Goal: Information Seeking & Learning: Learn about a topic

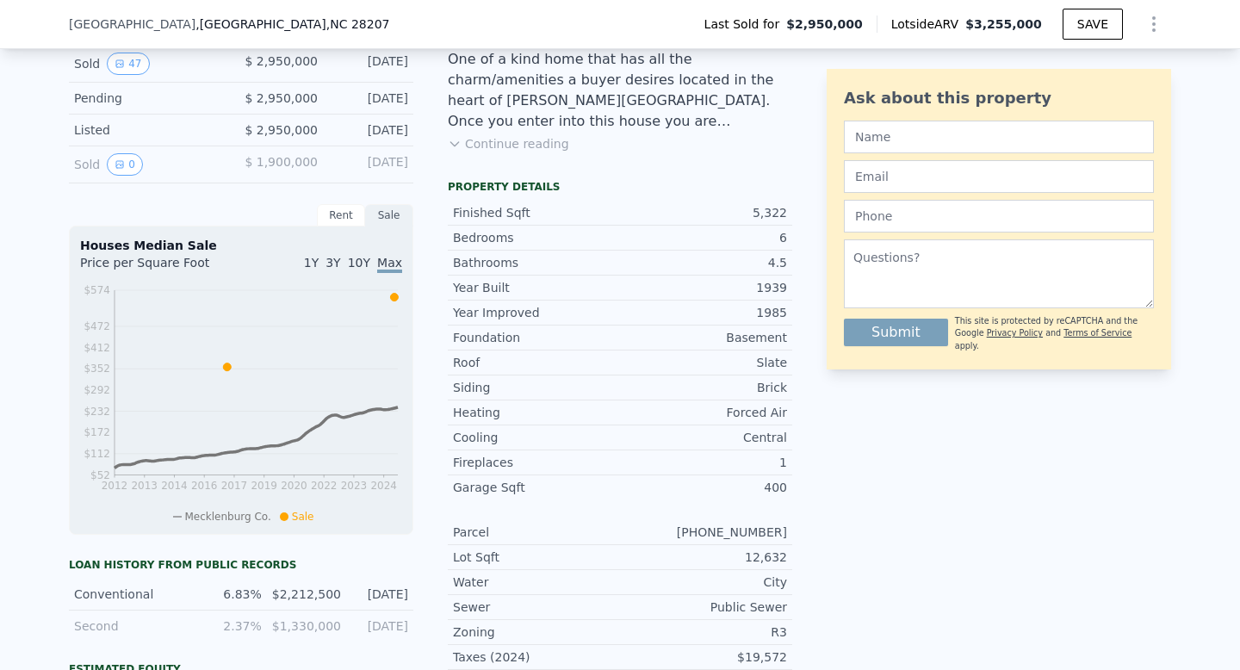
scroll to position [273, 0]
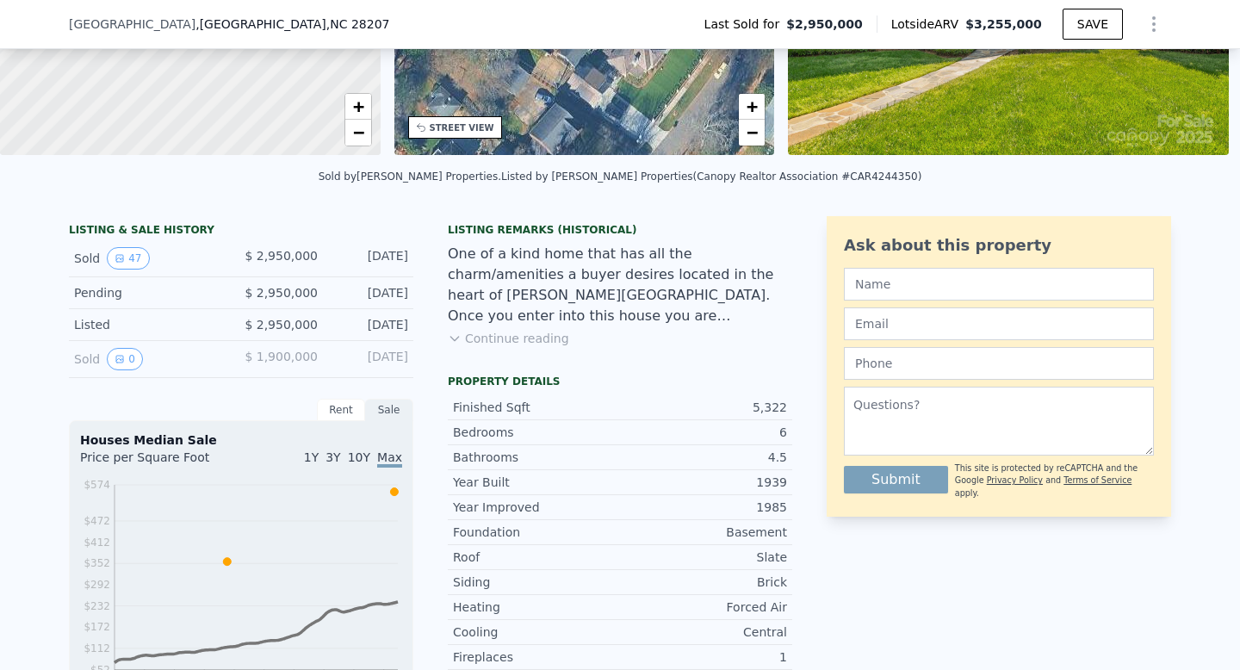
click at [182, 254] on div "Sold 47" at bounding box center [150, 258] width 153 height 22
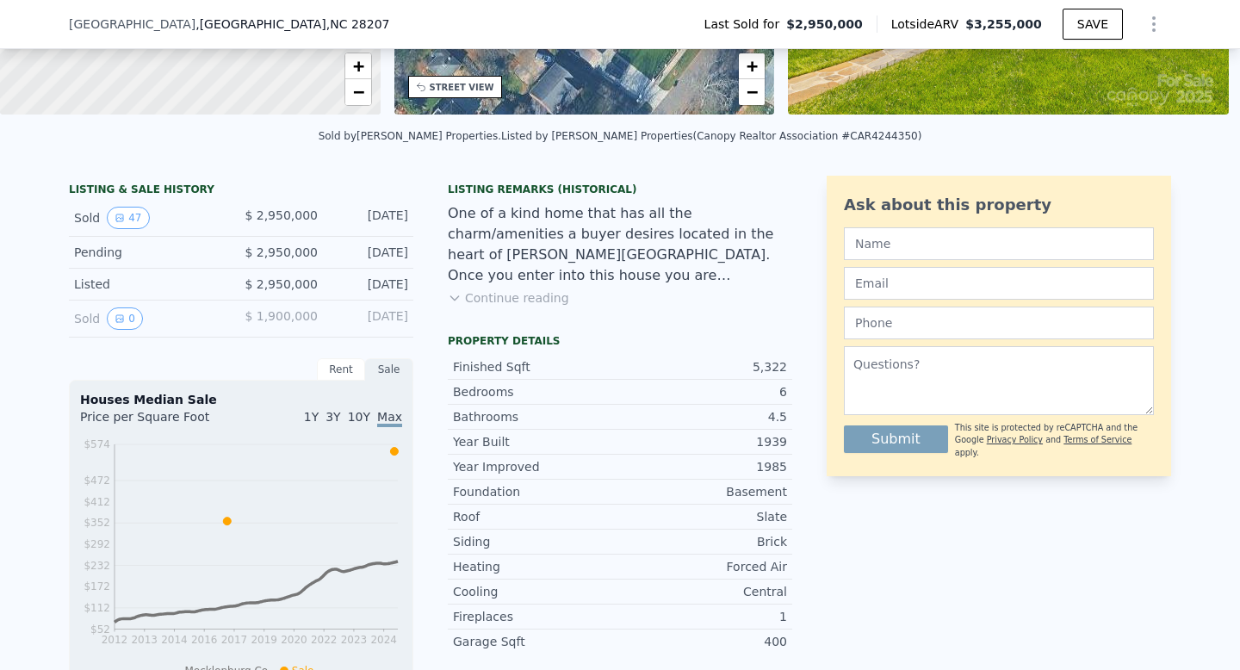
scroll to position [314, 0]
click at [127, 319] on button "0" at bounding box center [125, 317] width 36 height 22
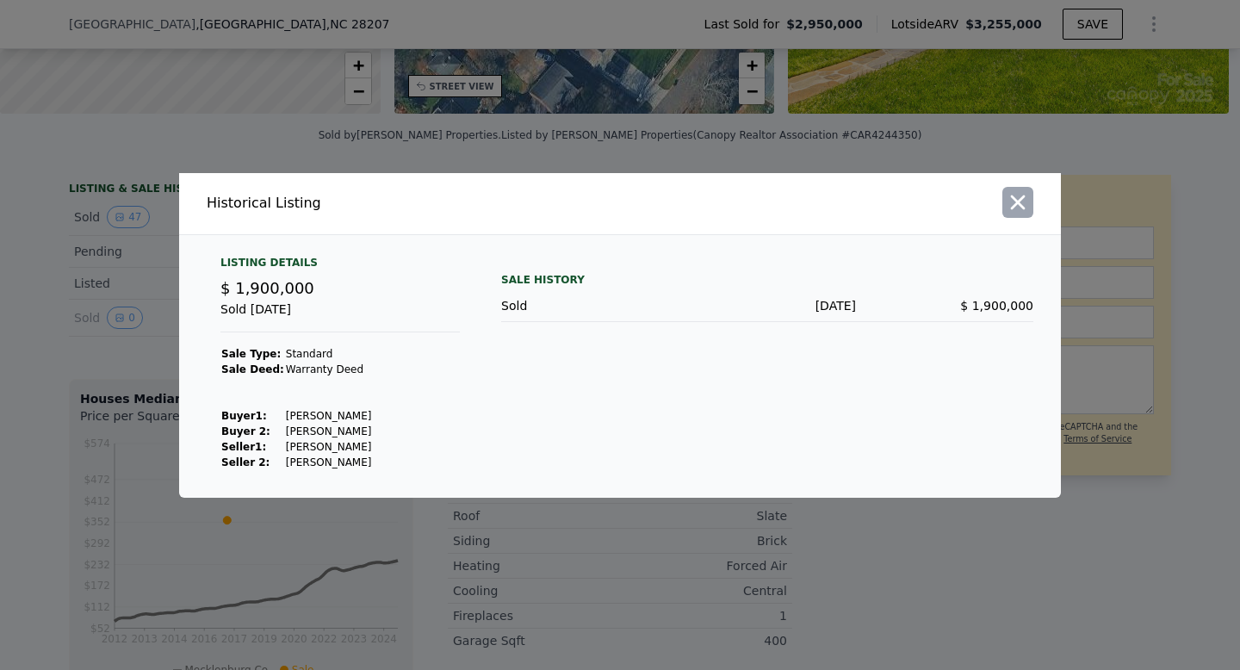
click at [1024, 200] on icon "button" at bounding box center [1017, 202] width 24 height 24
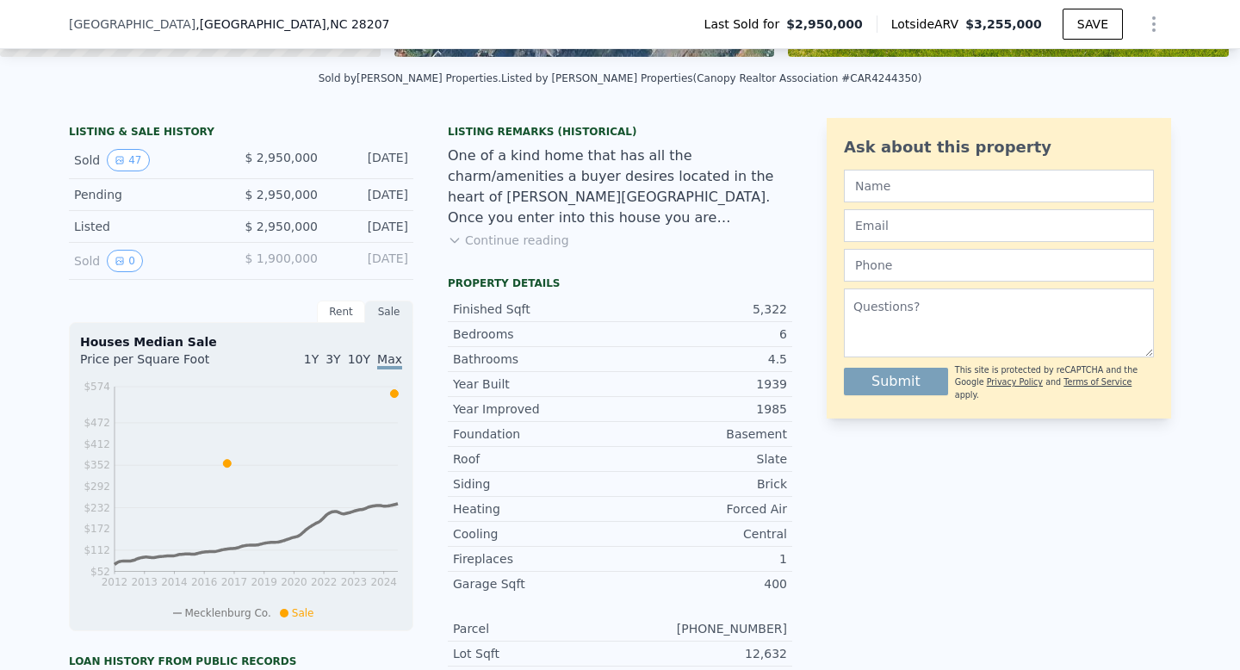
scroll to position [374, 0]
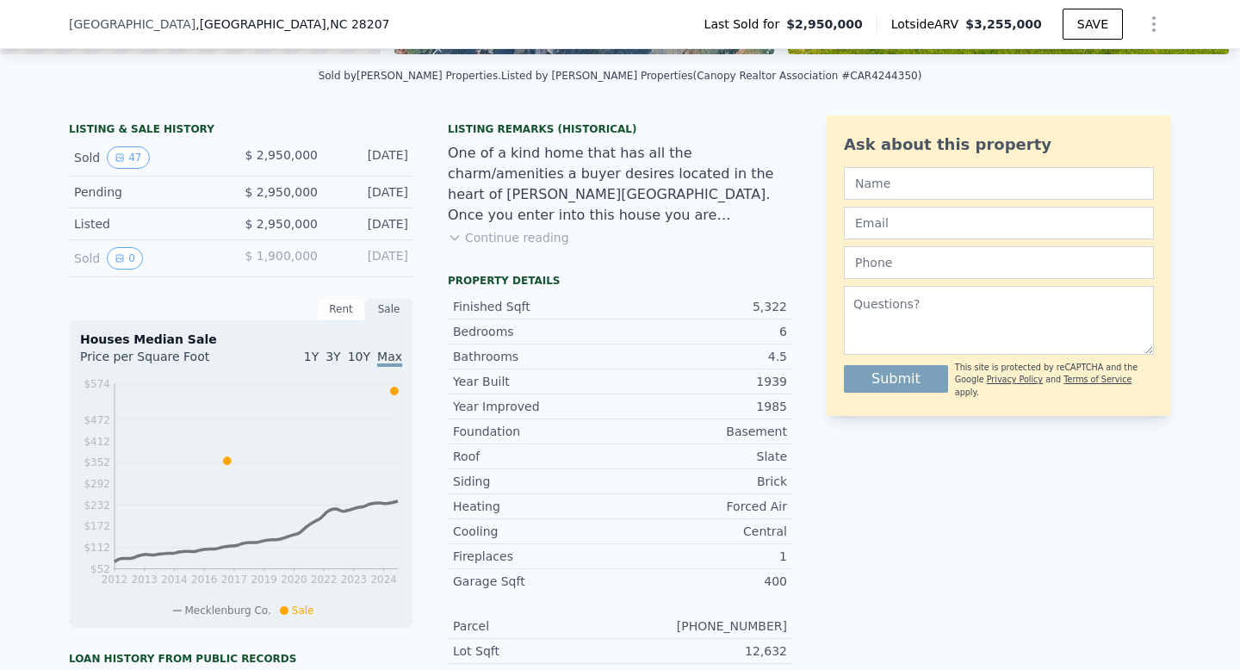
click at [343, 303] on div "Rent" at bounding box center [341, 309] width 48 height 22
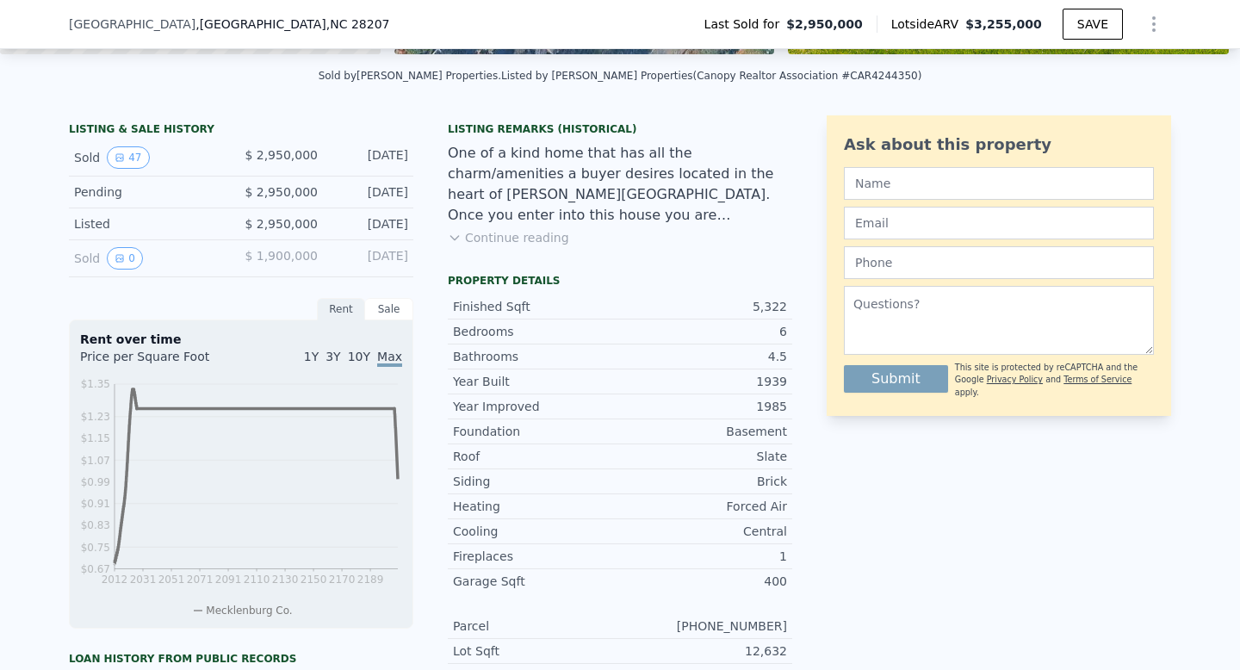
click at [379, 306] on div "Sale" at bounding box center [389, 309] width 48 height 22
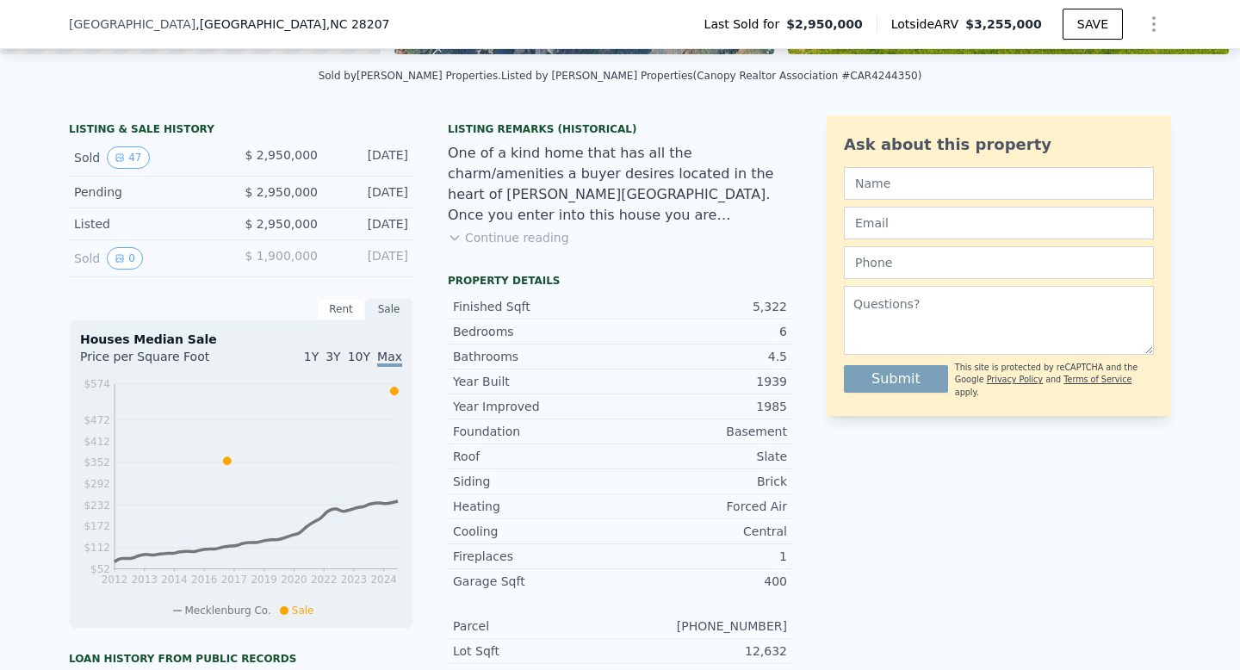
click at [358, 354] on span "10Y" at bounding box center [359, 356] width 22 height 14
click at [391, 357] on span "Max" at bounding box center [389, 356] width 25 height 14
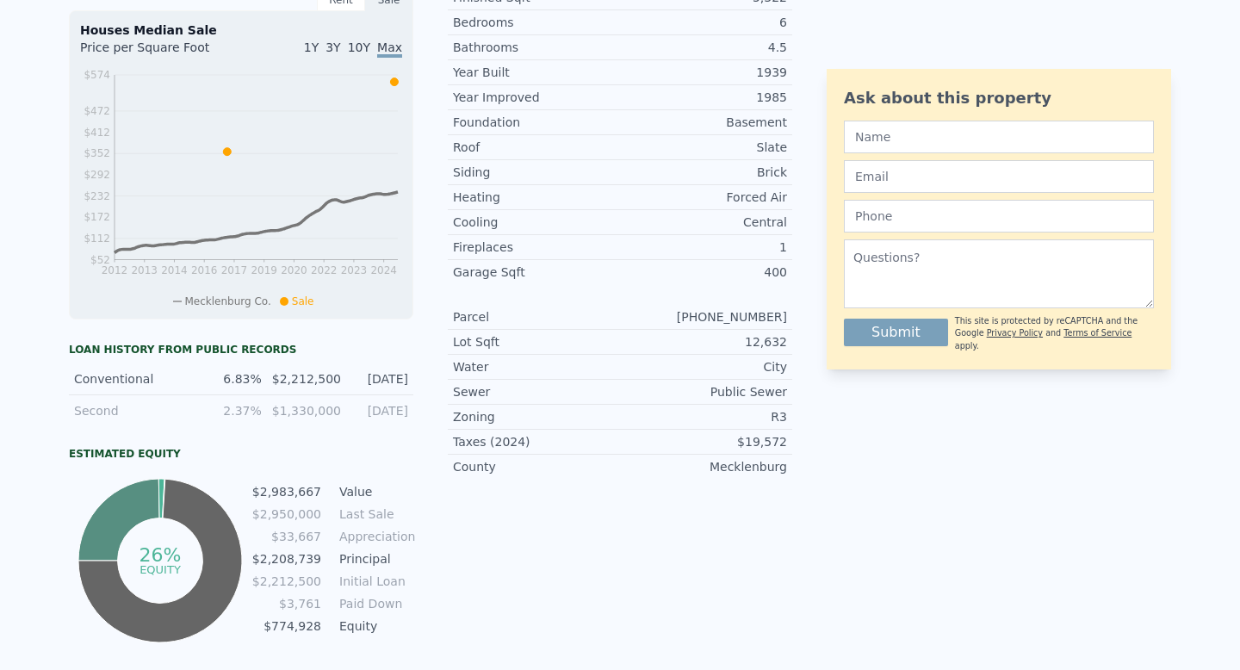
scroll to position [0, 0]
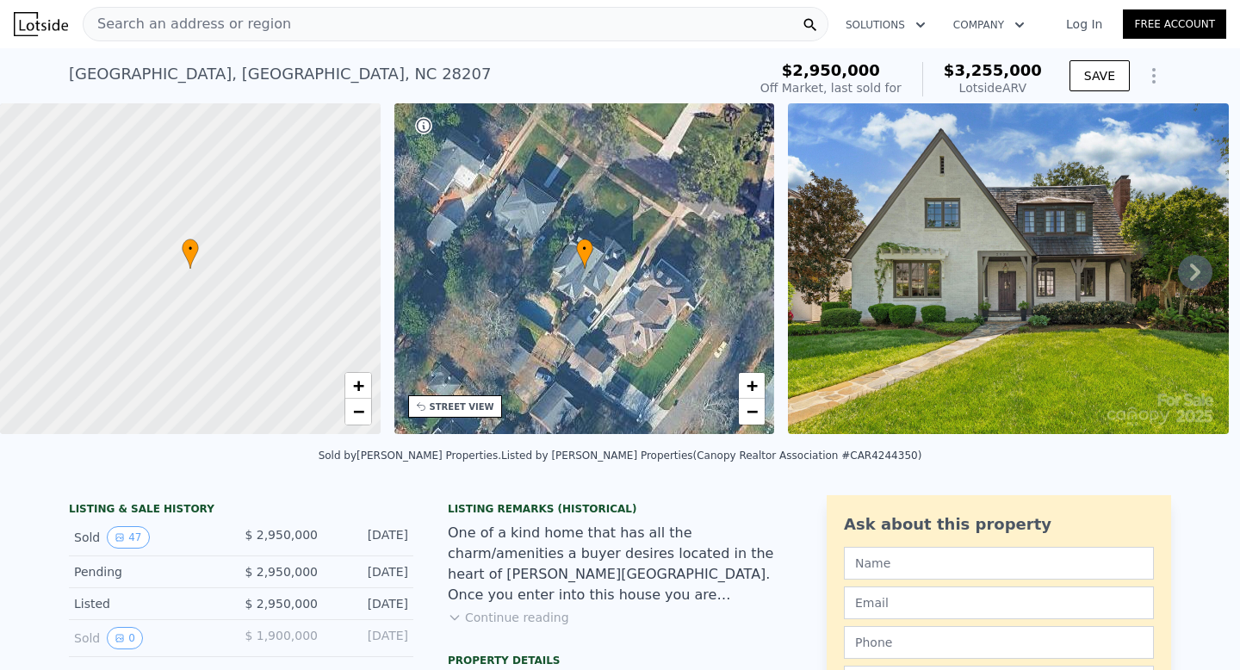
click at [306, 19] on div "Search an address or region" at bounding box center [455, 24] width 745 height 34
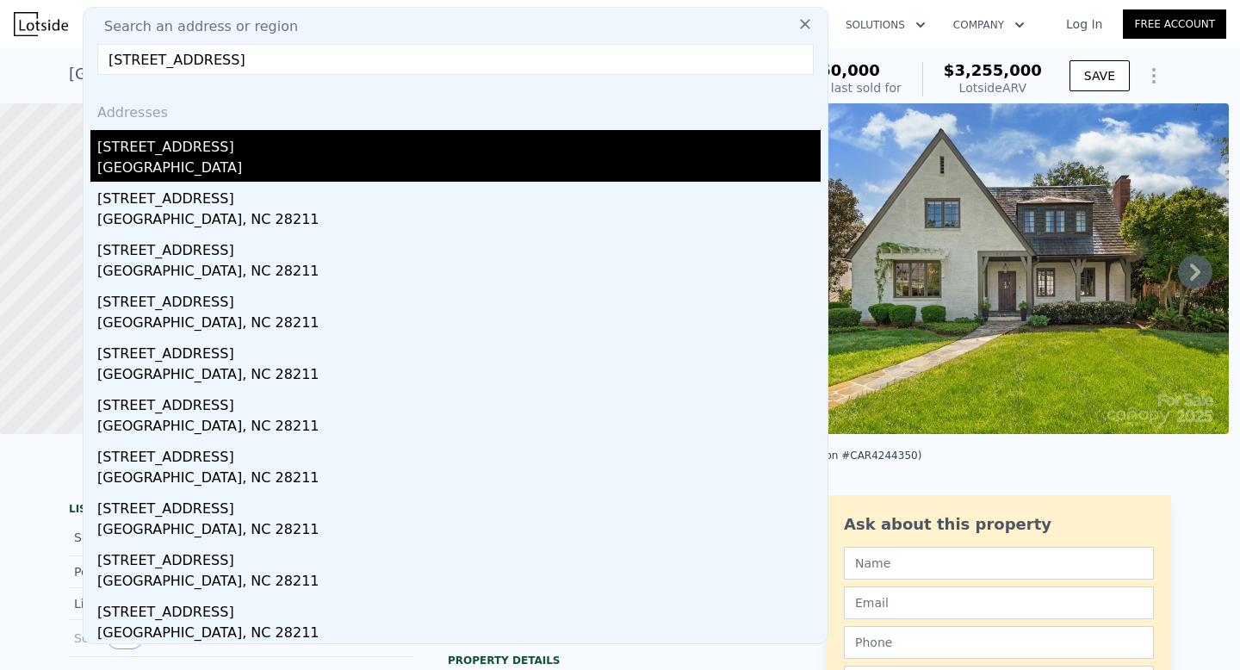
type input "[STREET_ADDRESS]"
click at [288, 152] on div "[STREET_ADDRESS]" at bounding box center [458, 144] width 723 height 28
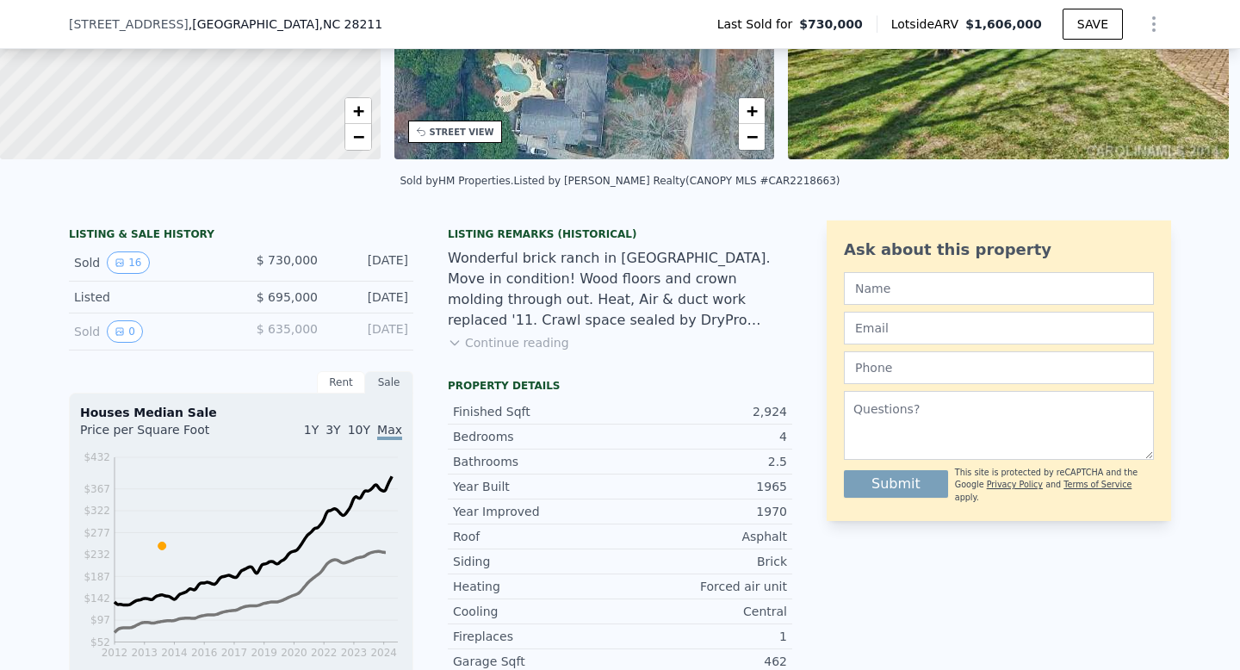
scroll to position [276, 0]
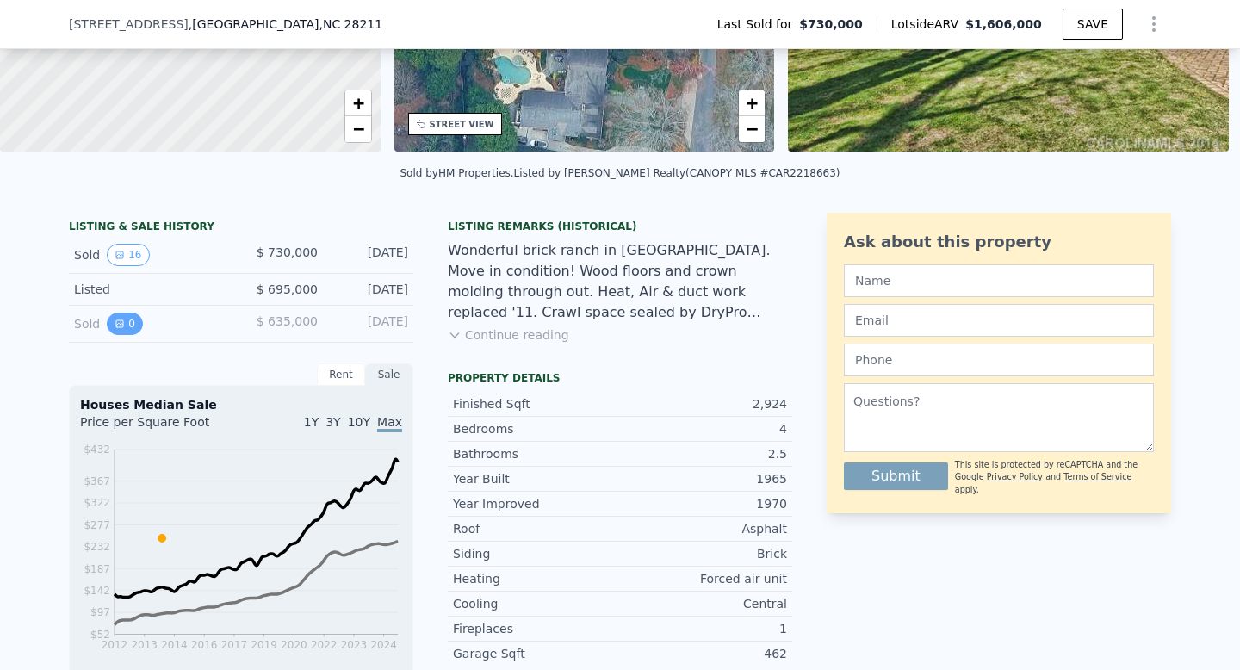
click at [132, 325] on button "0" at bounding box center [125, 323] width 36 height 22
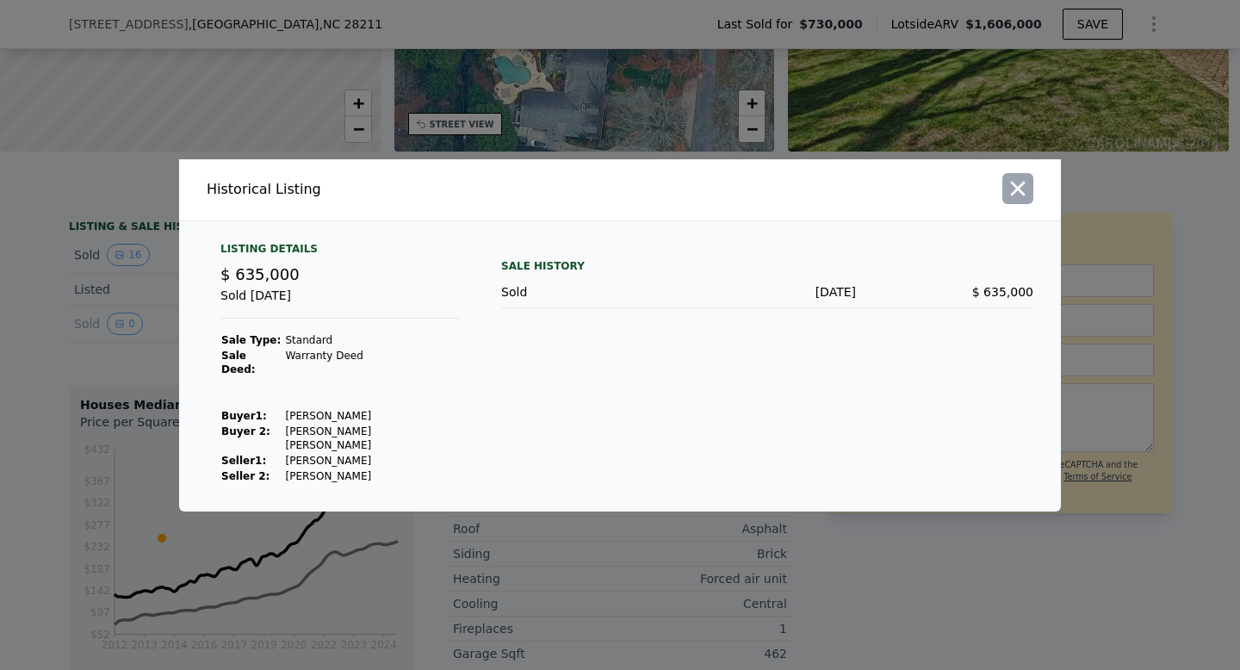
click at [1024, 195] on icon "button" at bounding box center [1018, 188] width 15 height 15
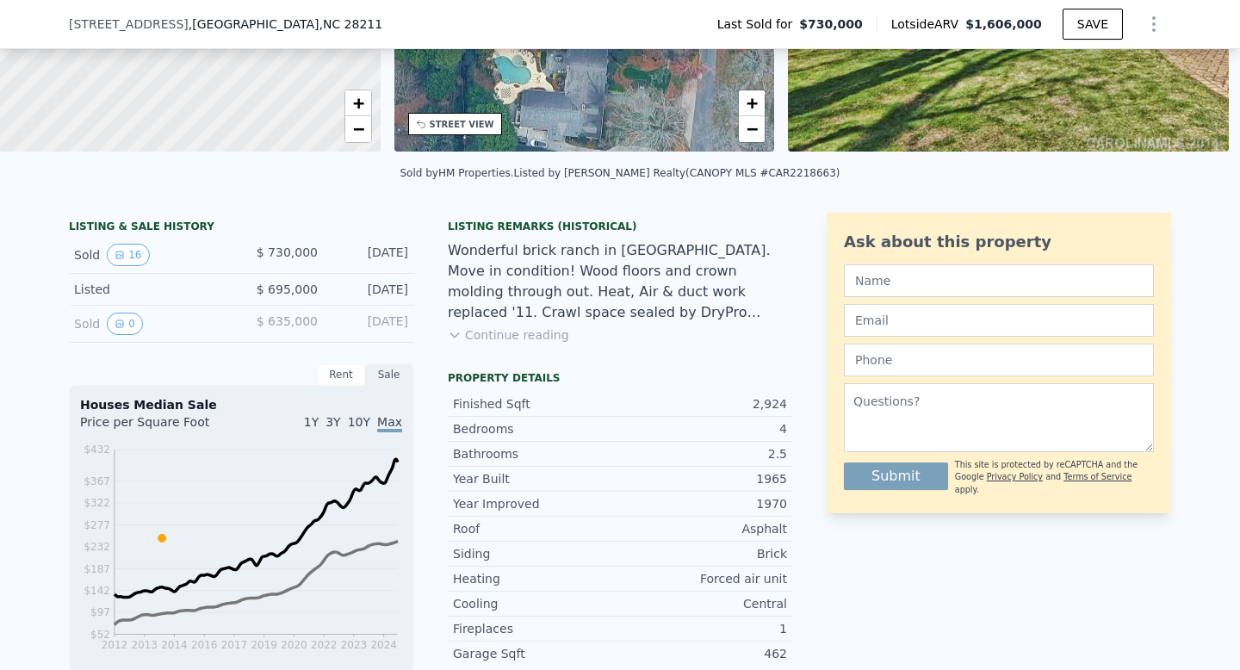
click at [281, 323] on span "$ 635,000" at bounding box center [287, 321] width 61 height 14
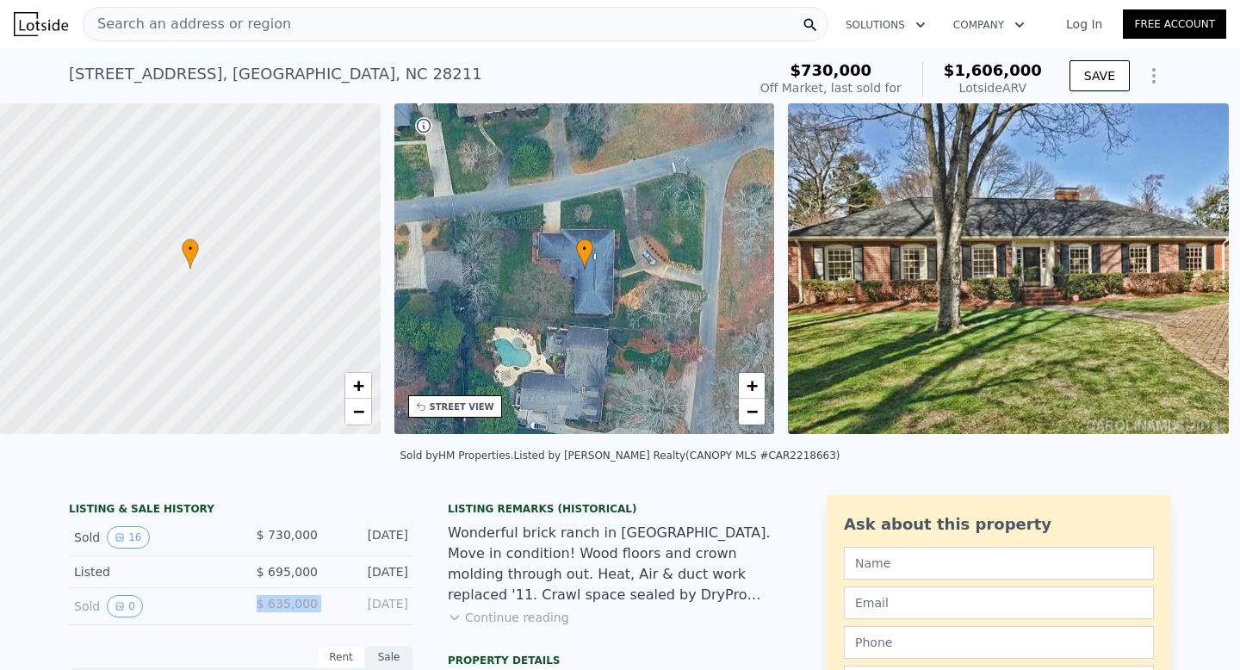
scroll to position [0, 7]
click at [261, 23] on span "Search an address or region" at bounding box center [187, 24] width 207 height 21
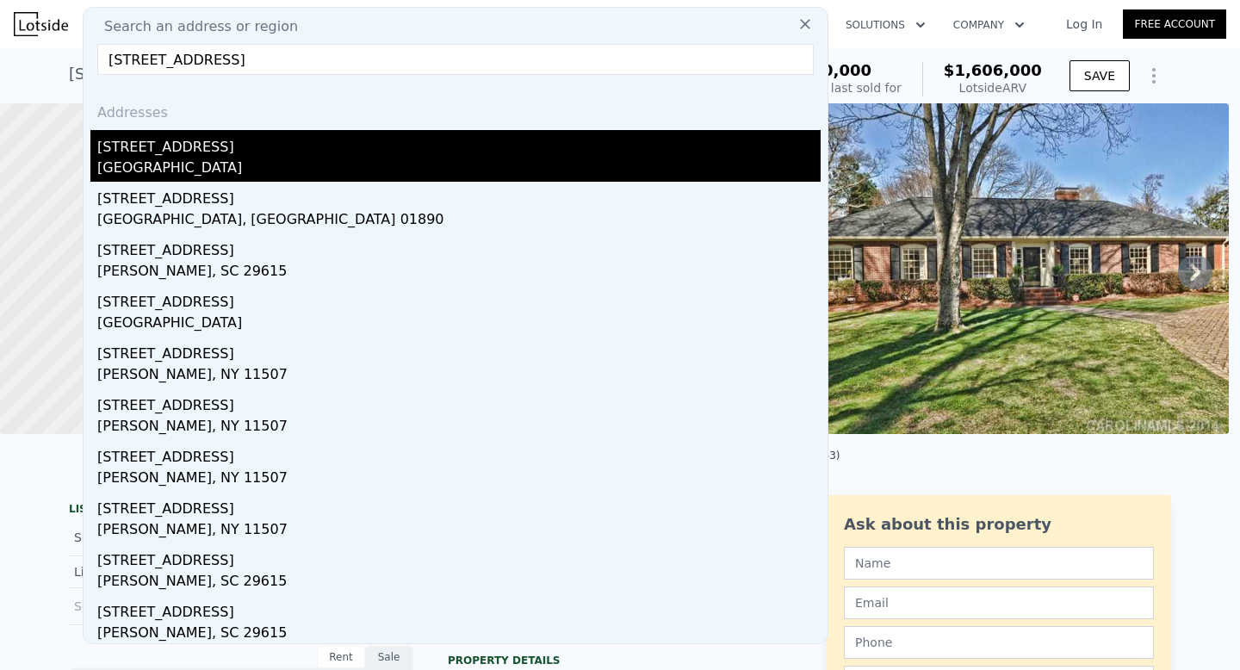
type input "[STREET_ADDRESS]"
click at [247, 149] on div "[STREET_ADDRESS]" at bounding box center [458, 144] width 723 height 28
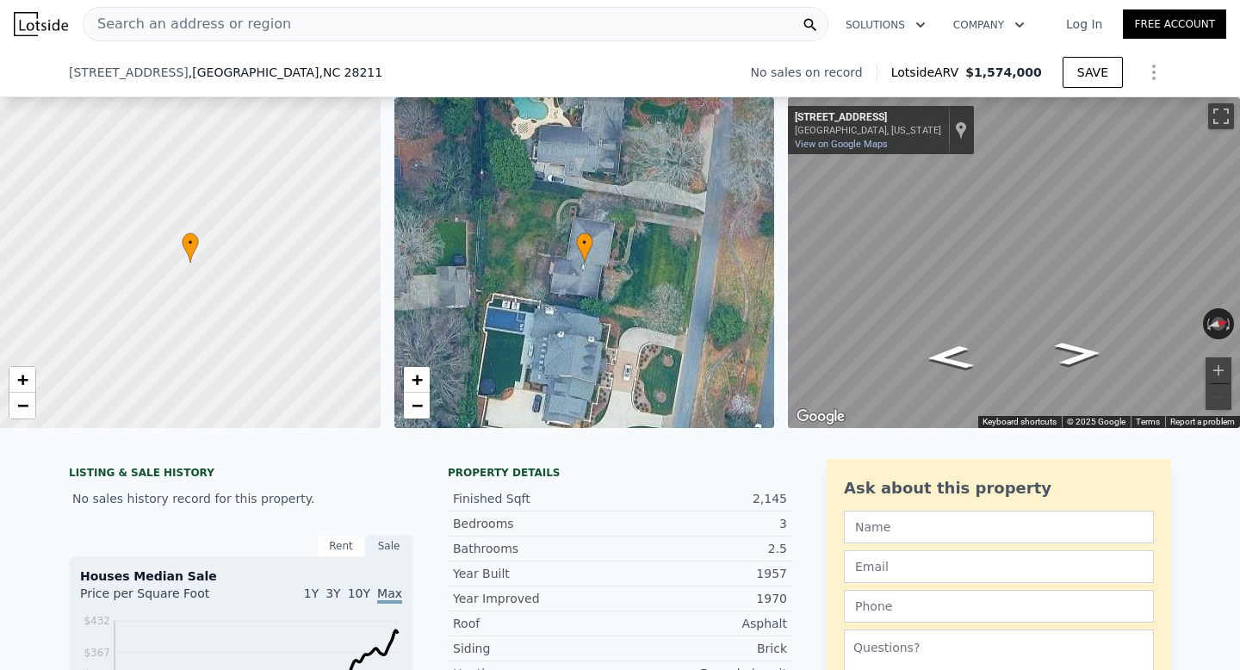
scroll to position [195, 0]
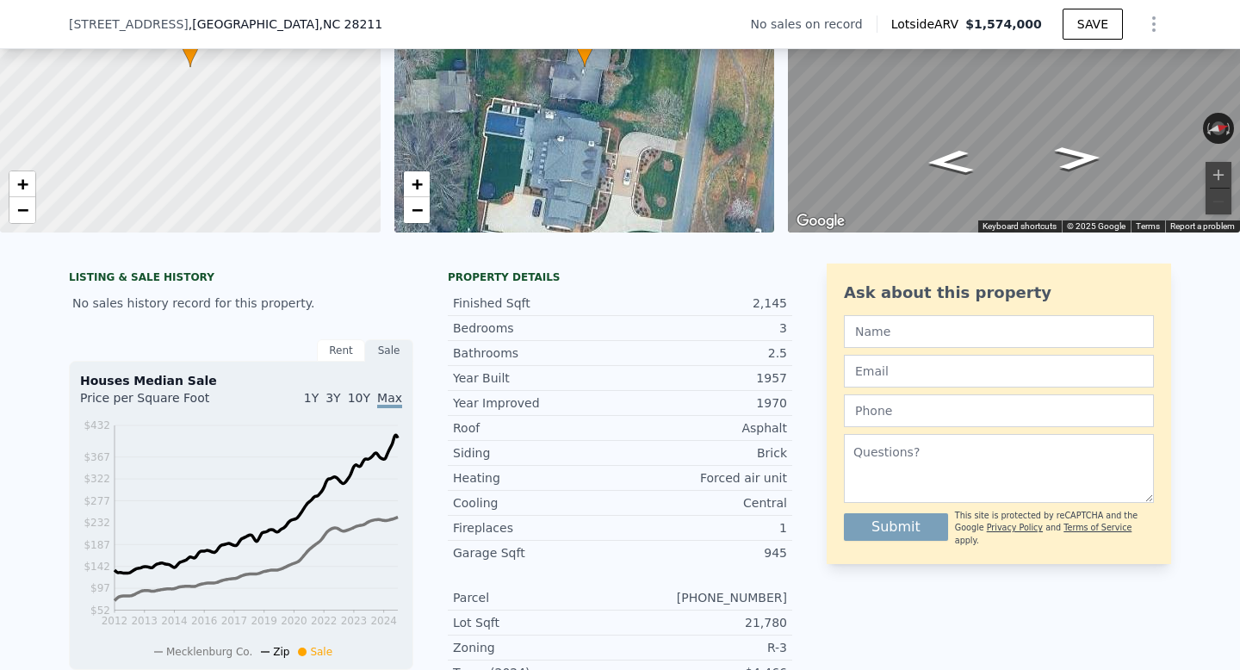
click at [351, 343] on div "Rent" at bounding box center [341, 350] width 48 height 22
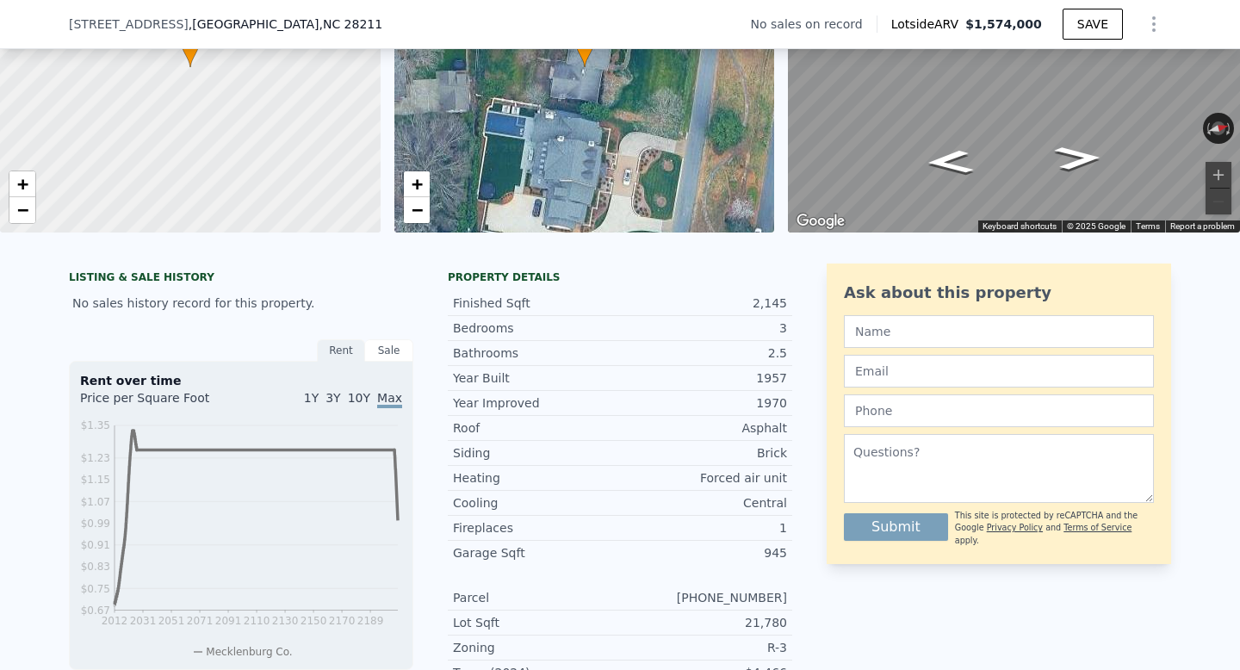
click at [326, 403] on div "1Y 3Y 10Y Max" at bounding box center [321, 403] width 161 height 28
click at [332, 393] on span "3Y" at bounding box center [332, 398] width 15 height 14
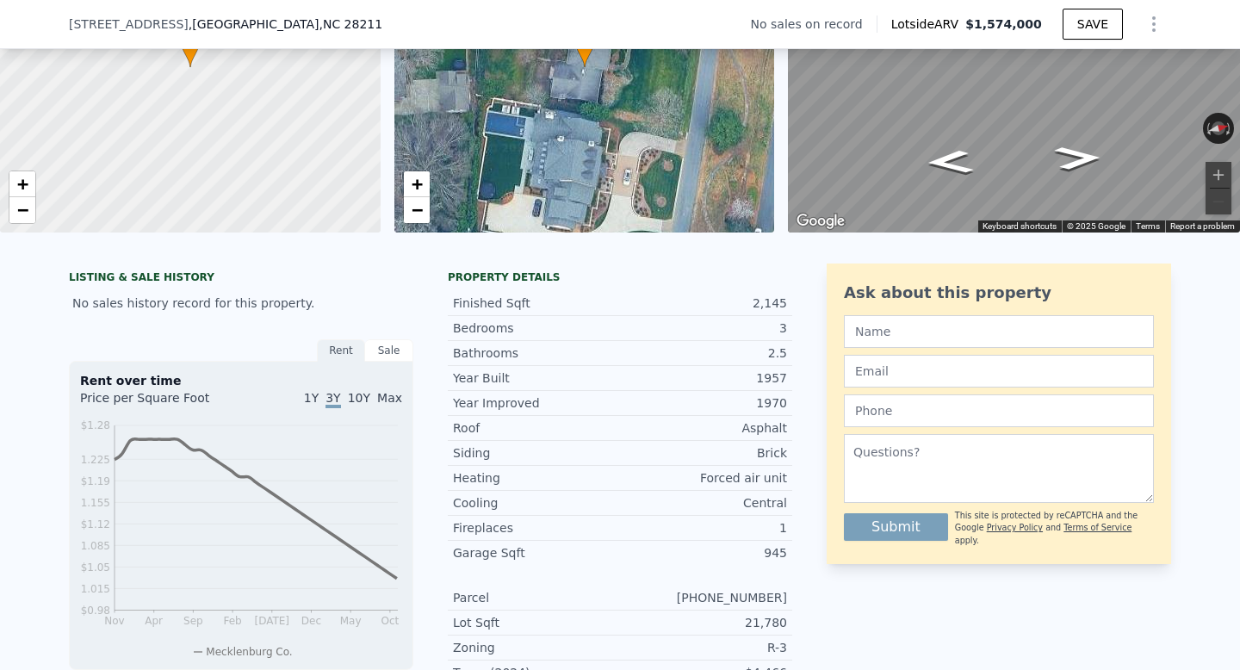
click at [387, 393] on span "Max" at bounding box center [389, 398] width 25 height 14
click at [340, 350] on div "Rent" at bounding box center [341, 350] width 48 height 22
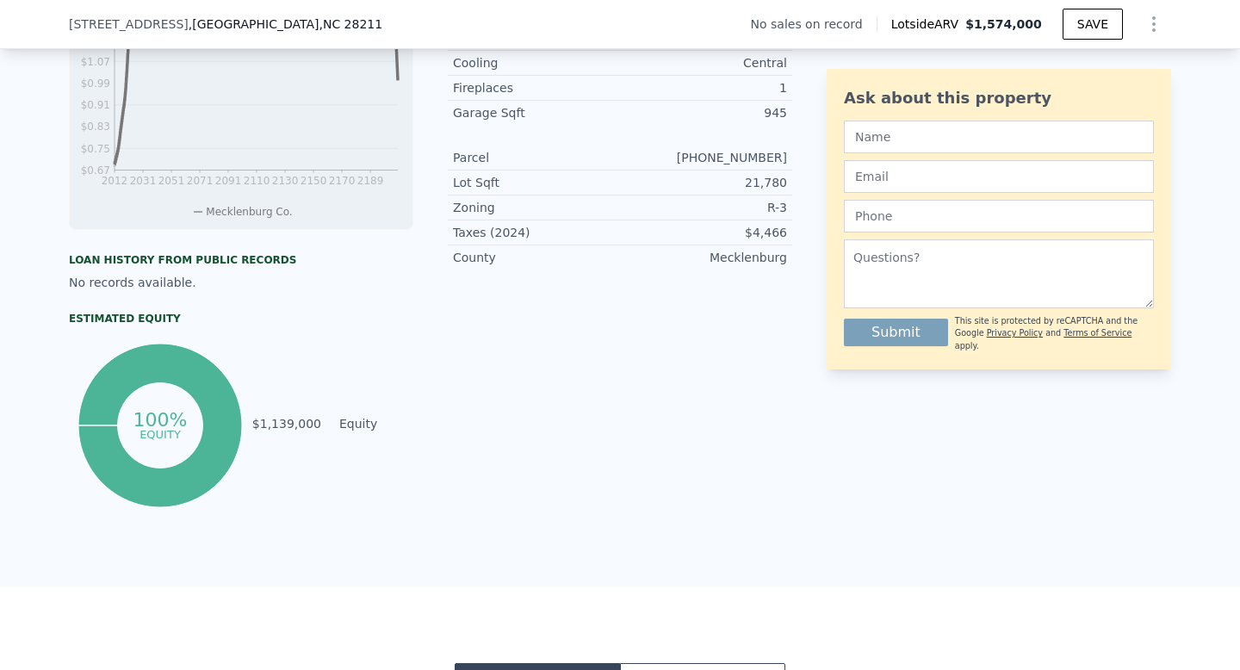
scroll to position [0, 0]
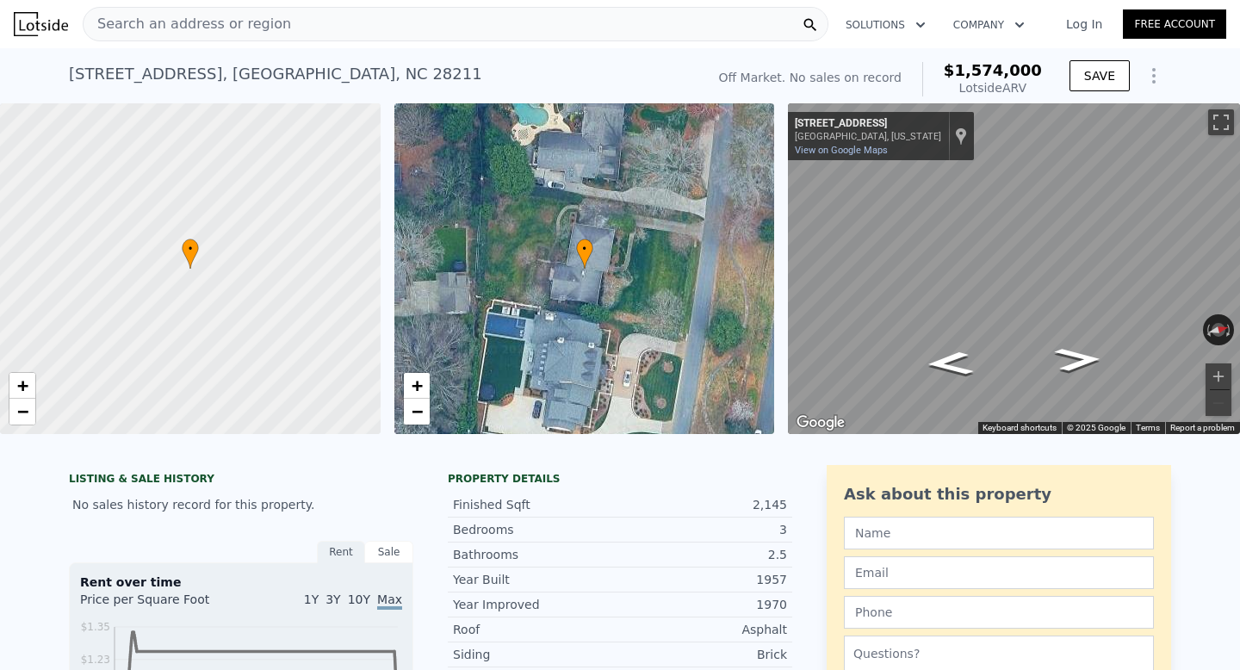
click at [275, 19] on div "Search an address or region" at bounding box center [455, 24] width 745 height 34
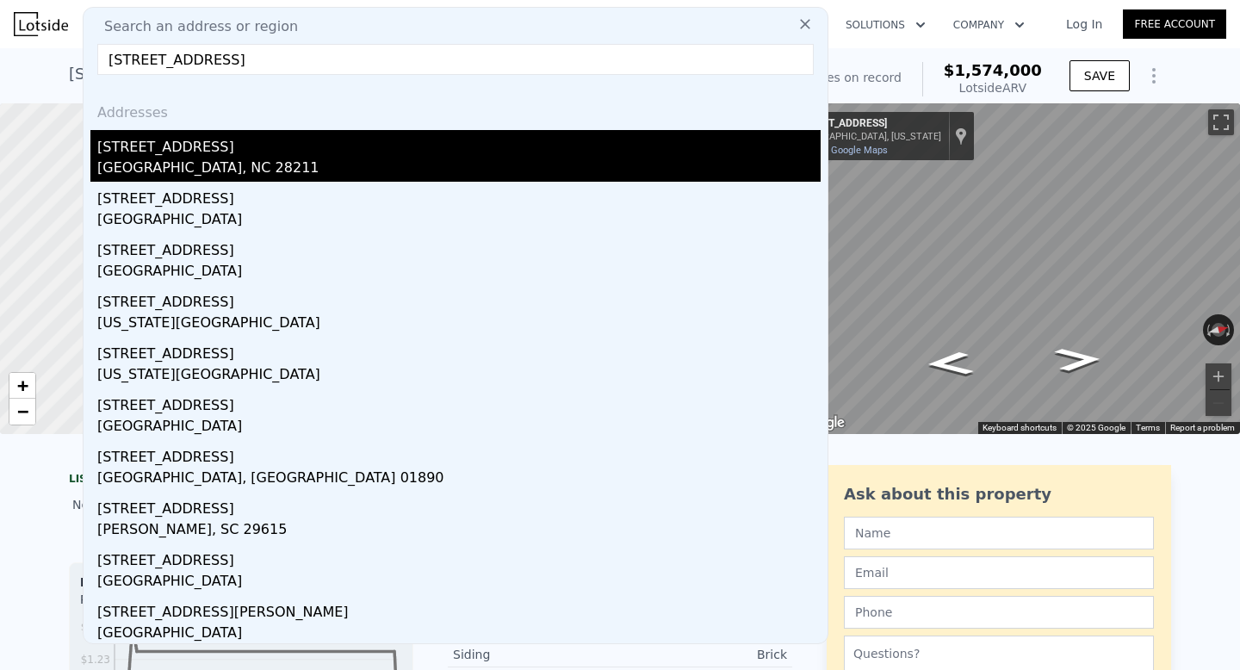
type input "[STREET_ADDRESS]"
click at [213, 156] on div "[STREET_ADDRESS]" at bounding box center [458, 144] width 723 height 28
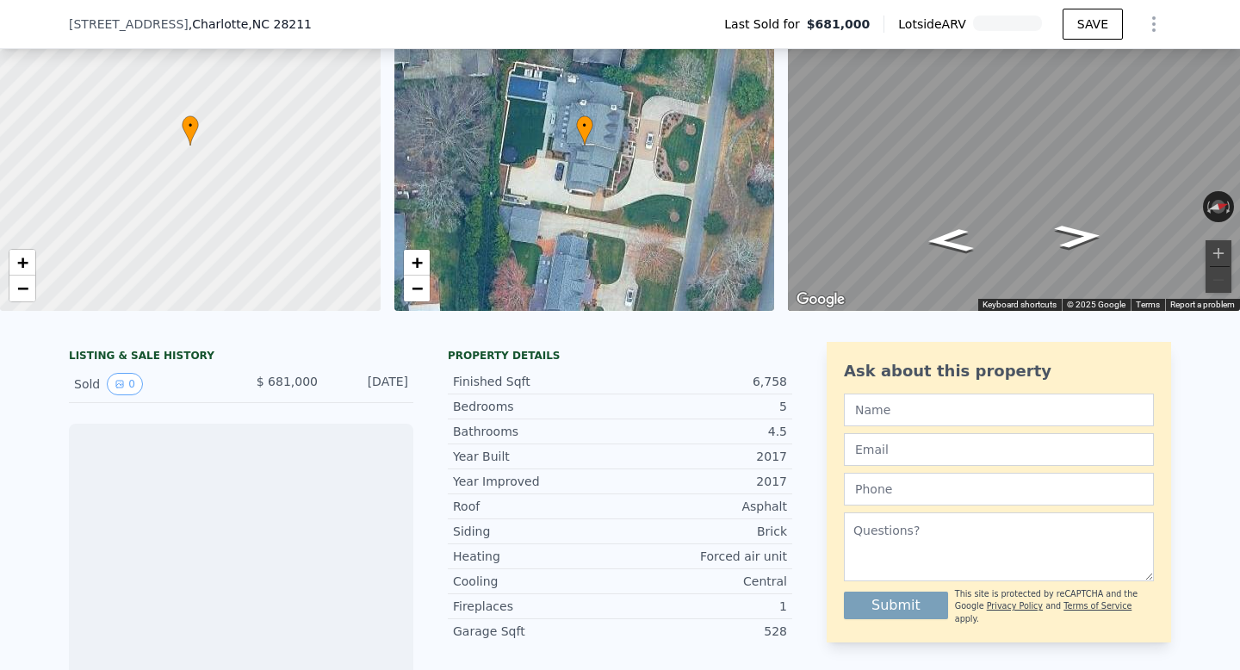
scroll to position [135, 0]
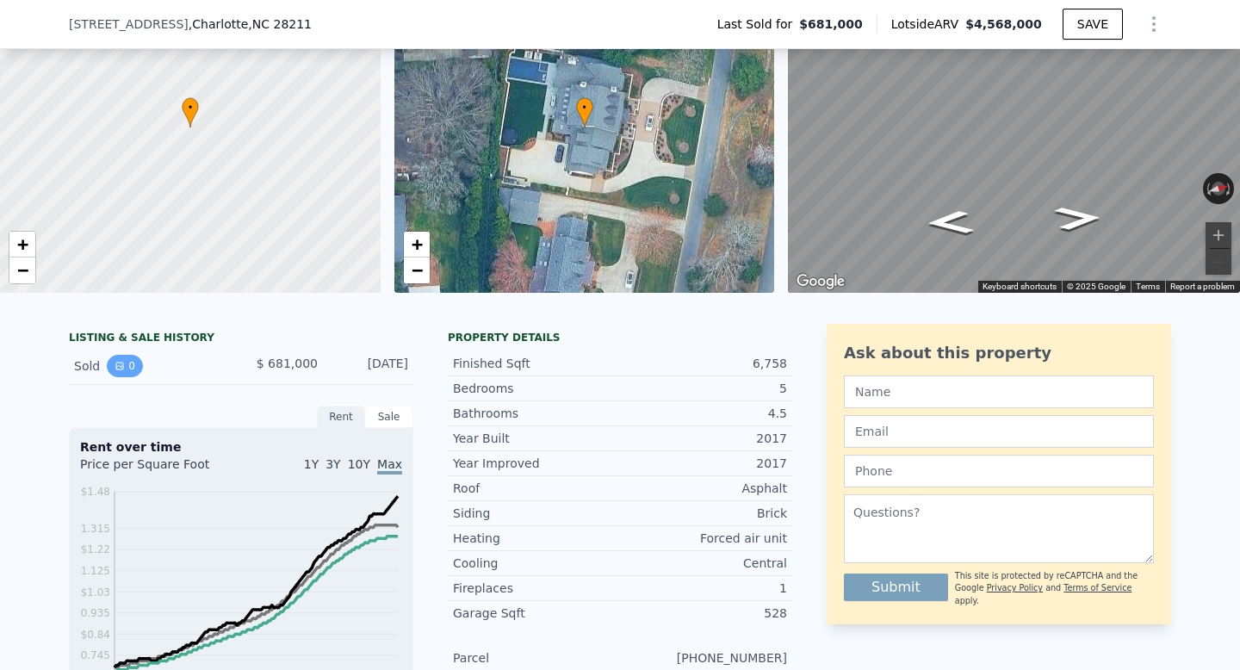
click at [126, 368] on button "0" at bounding box center [125, 366] width 36 height 22
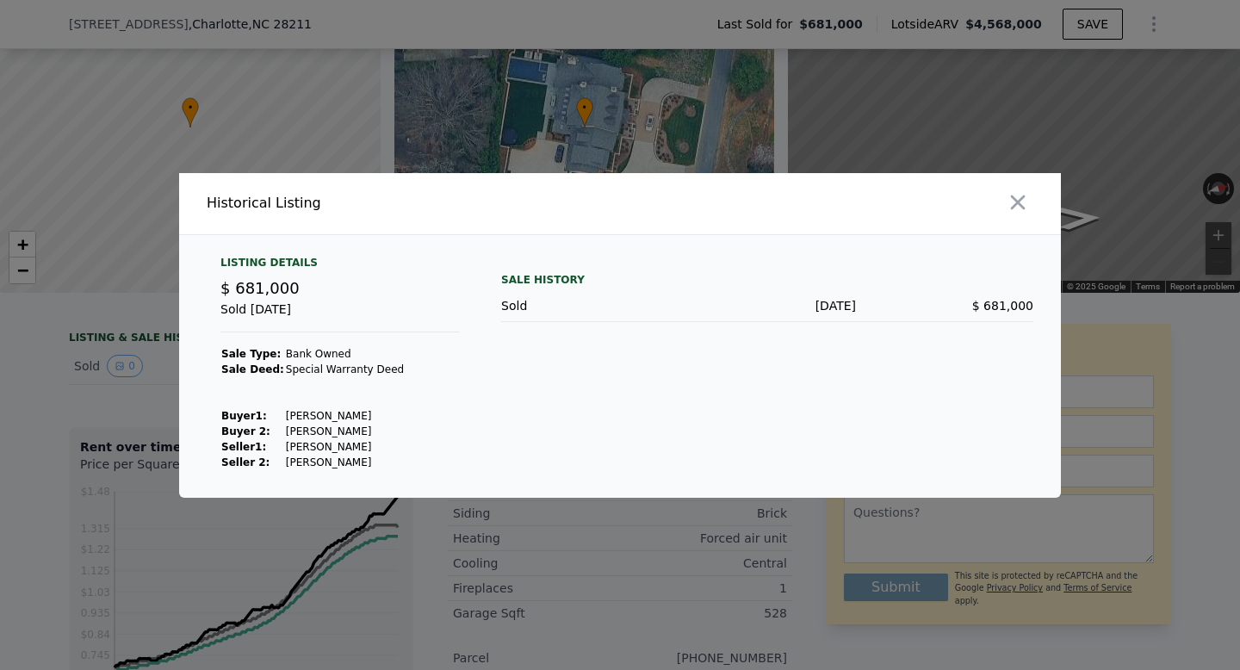
click at [113, 405] on div at bounding box center [620, 335] width 1240 height 670
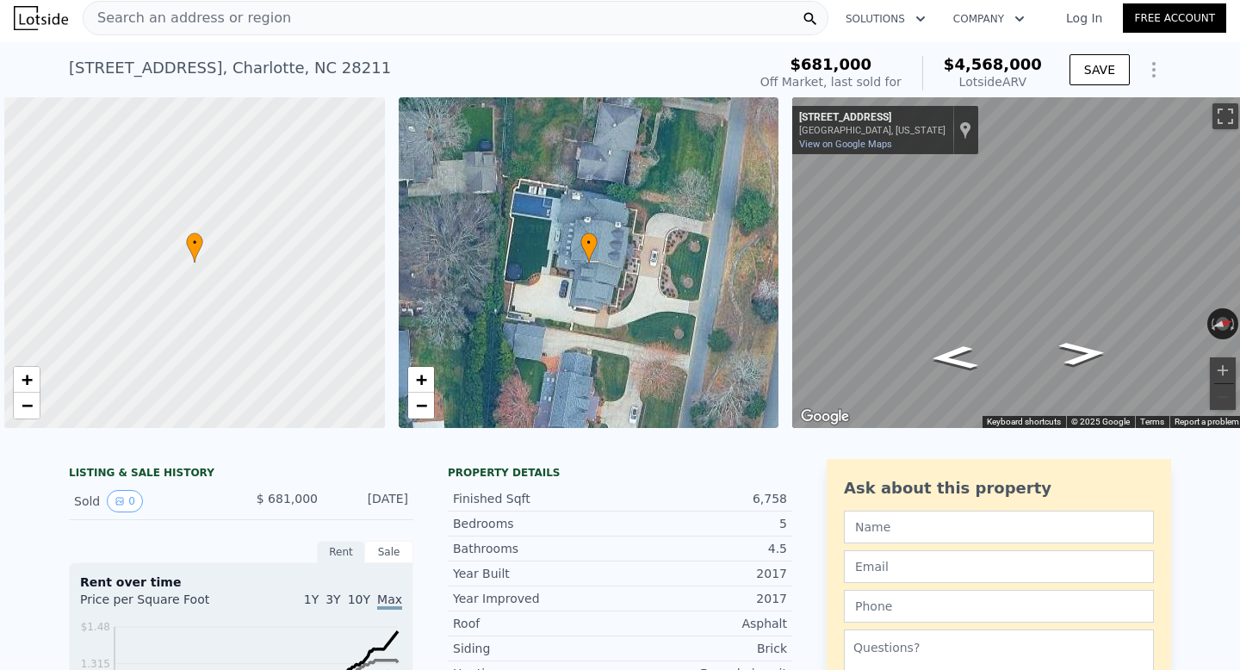
scroll to position [0, 7]
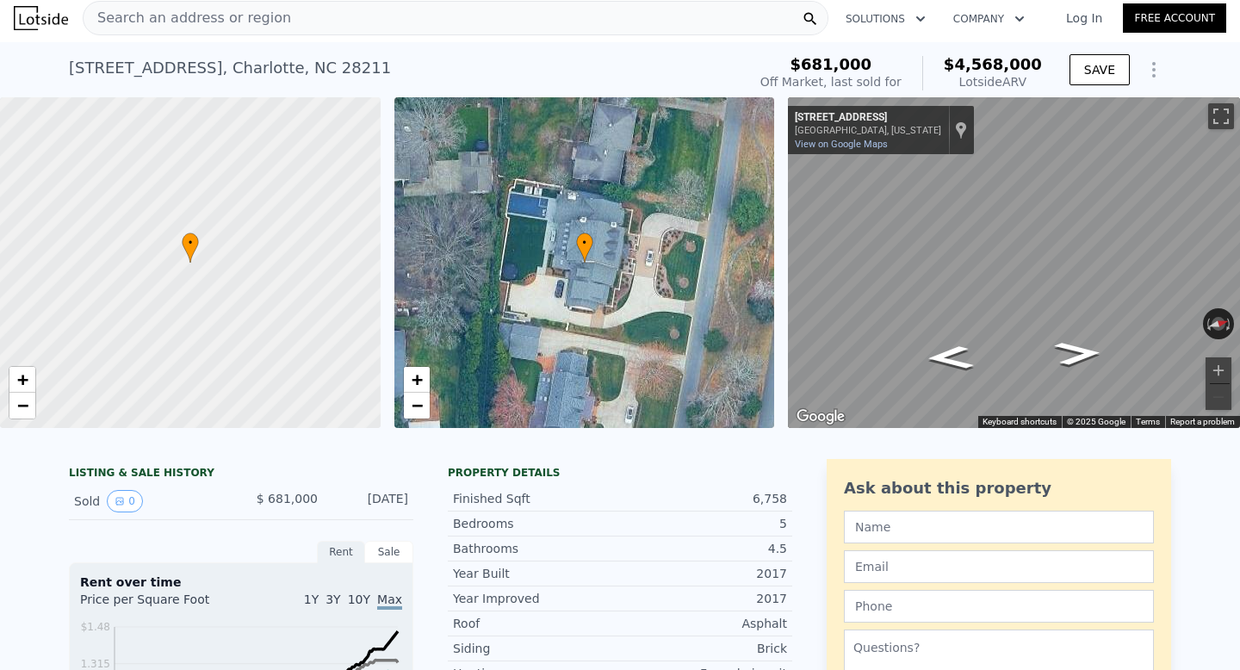
type input "3"
type input "5"
type input "2"
type input "3.5"
type input "2007"
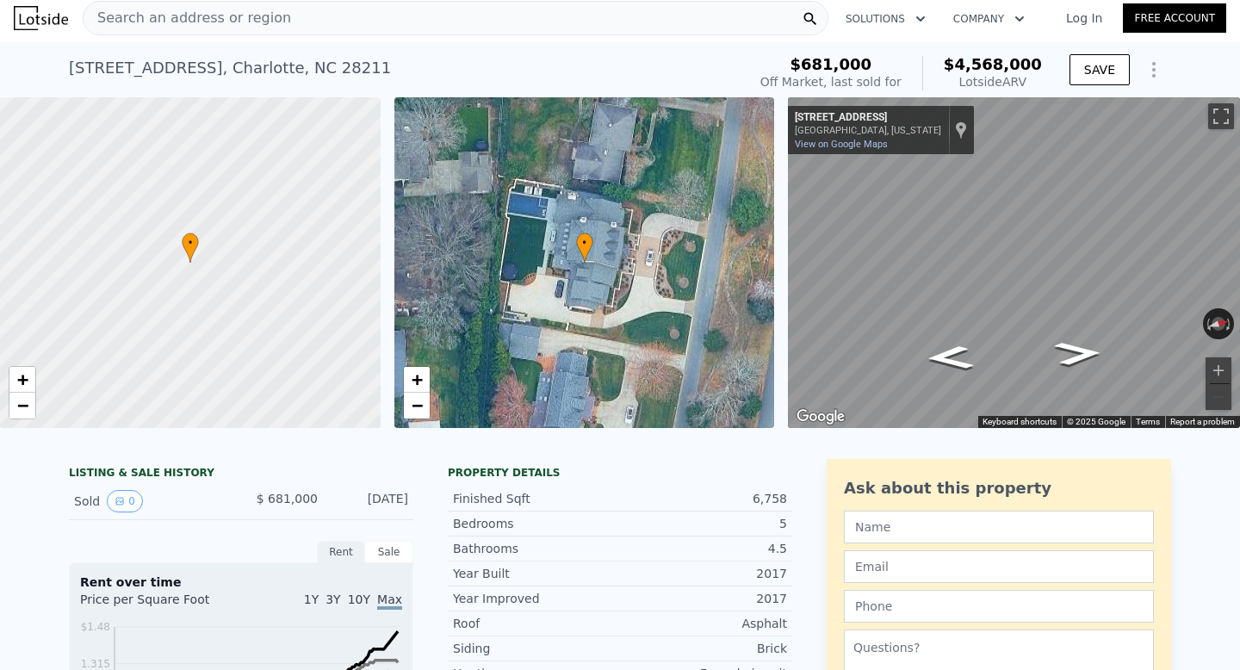
type input "2993"
type input "15246"
type input "30928"
type input "$ 1,574,000"
type input "$ 30,004"
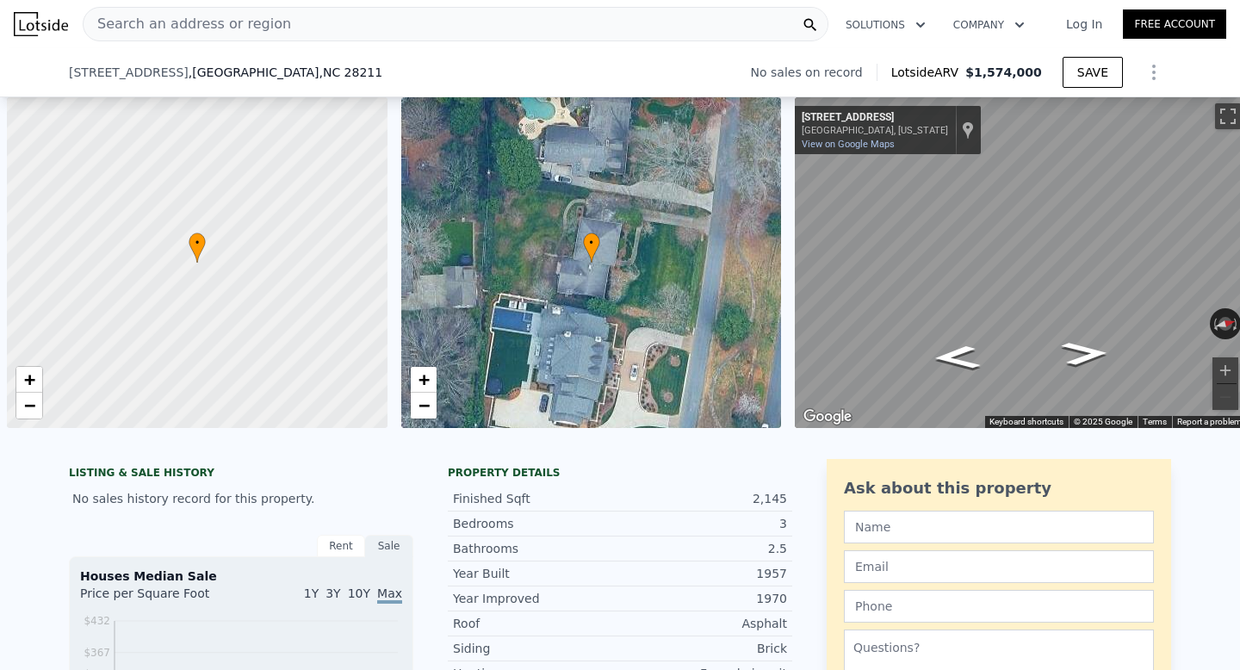
scroll to position [0, 7]
